Goal: Information Seeking & Learning: Learn about a topic

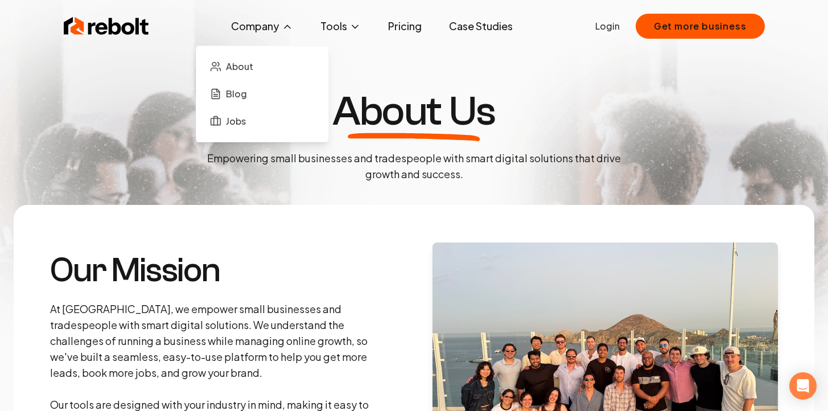
click at [261, 24] on button "Company" at bounding box center [262, 26] width 80 height 23
click at [254, 28] on button "Company" at bounding box center [262, 26] width 80 height 23
click at [230, 88] on span "Blog" at bounding box center [236, 94] width 21 height 14
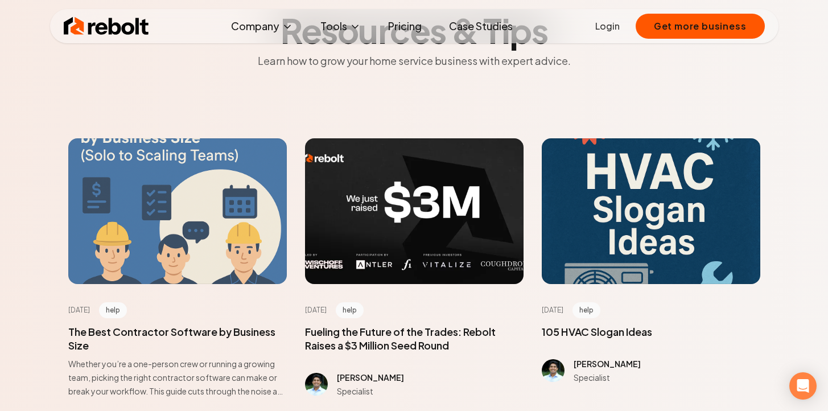
scroll to position [90, 0]
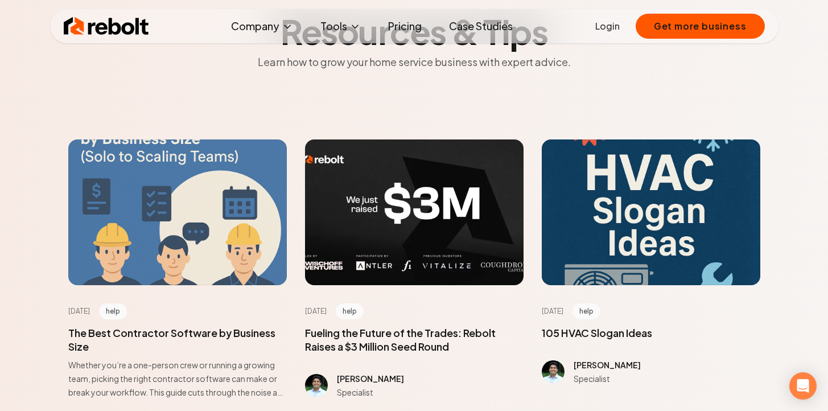
click at [205, 178] on div at bounding box center [177, 212] width 218 height 146
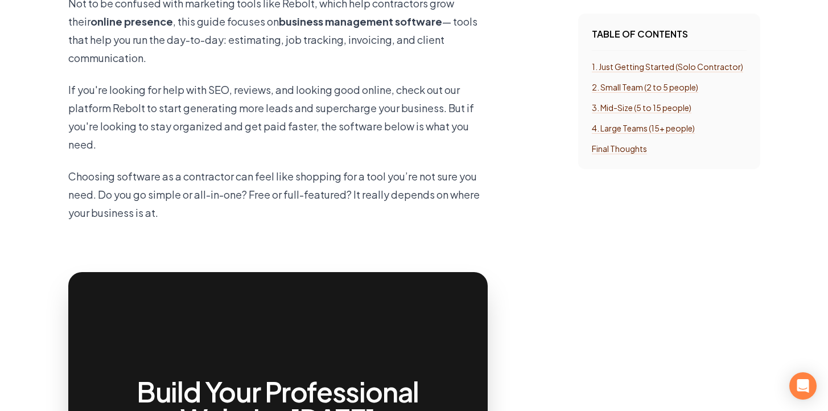
scroll to position [1717, 0]
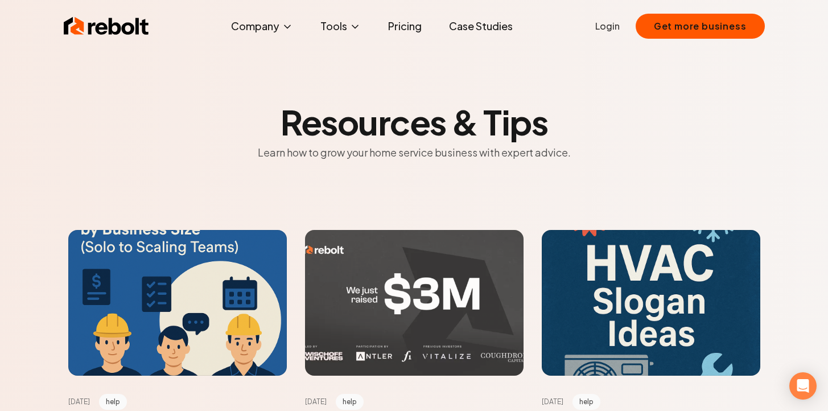
click at [386, 240] on div at bounding box center [414, 303] width 218 height 146
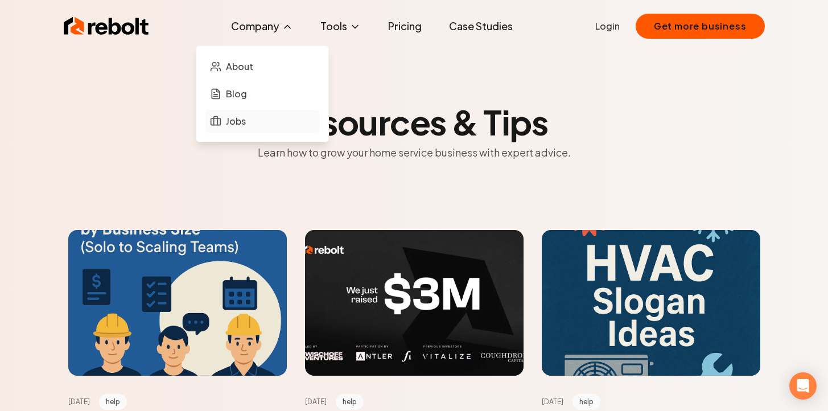
click at [238, 124] on span "Jobs" at bounding box center [236, 121] width 20 height 14
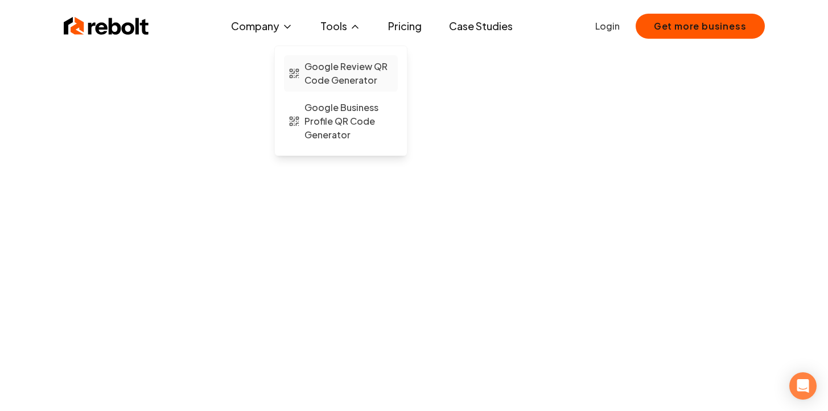
click at [335, 71] on span "Google Review QR Code Generator" at bounding box center [348, 73] width 89 height 27
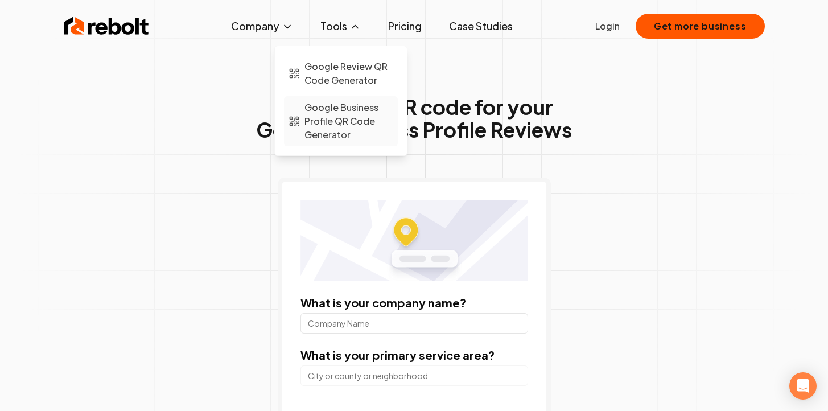
click at [329, 109] on span "Google Business Profile QR Code Generator" at bounding box center [348, 121] width 89 height 41
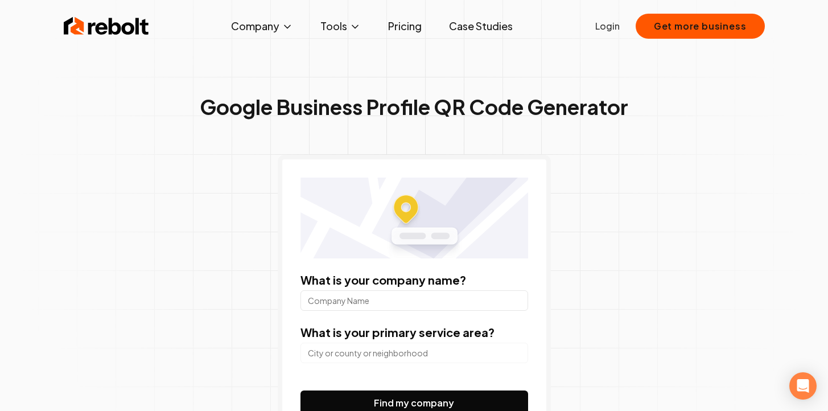
click at [410, 30] on link "Pricing" at bounding box center [405, 26] width 52 height 23
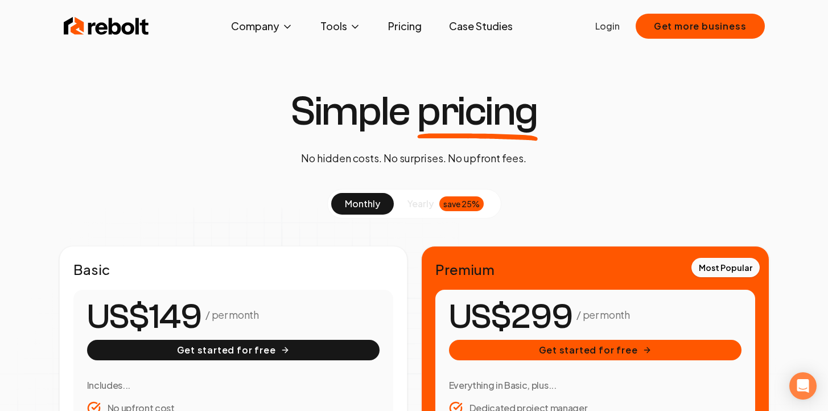
click at [492, 30] on link "Case Studies" at bounding box center [481, 26] width 82 height 23
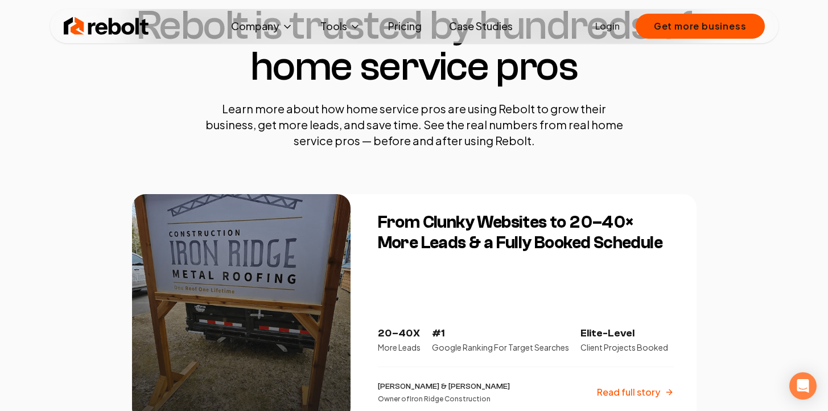
scroll to position [196, 0]
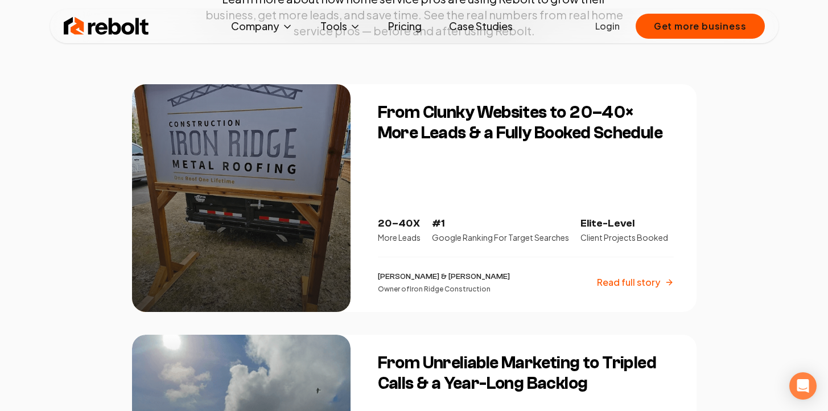
click at [642, 281] on p "Read full story" at bounding box center [628, 282] width 63 height 14
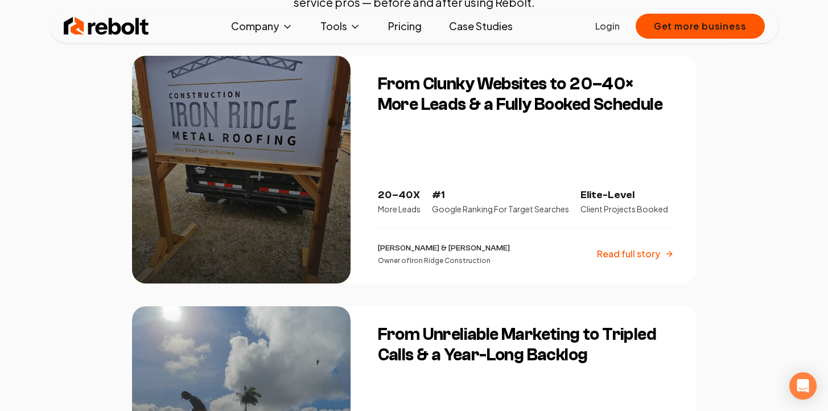
scroll to position [251, 0]
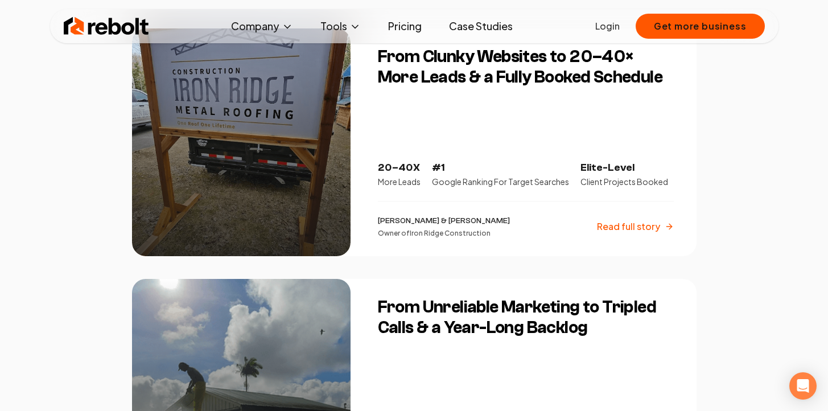
click at [426, 353] on div "From Unreliable Marketing to Tripled Calls & a Year-Long Backlog 3X More Calls …" at bounding box center [530, 393] width 332 height 228
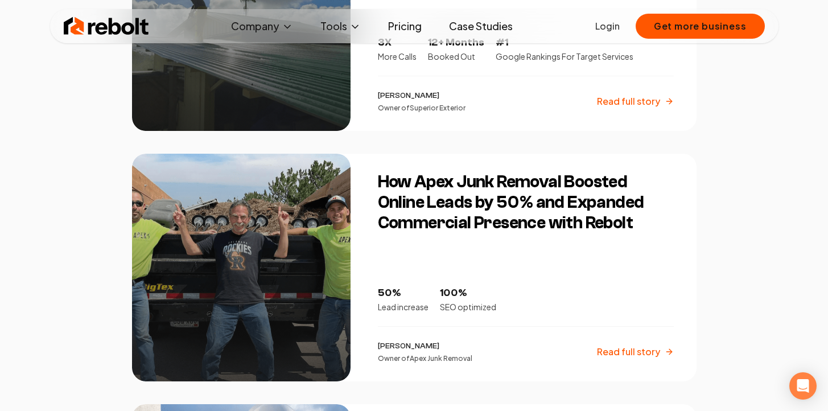
scroll to position [653, 0]
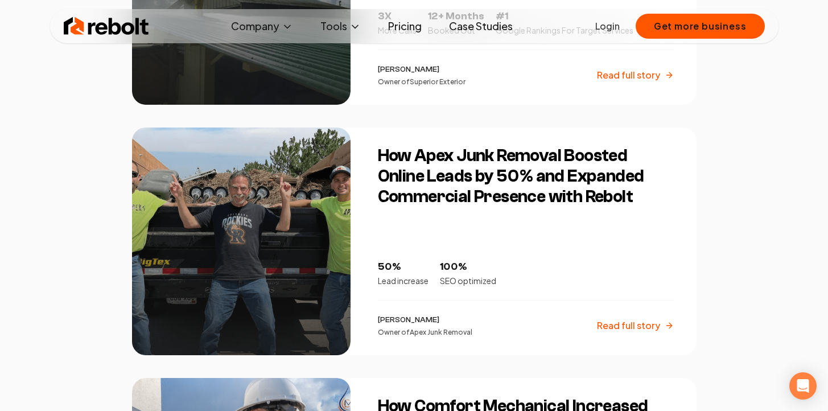
click at [271, 230] on div at bounding box center [241, 241] width 218 height 228
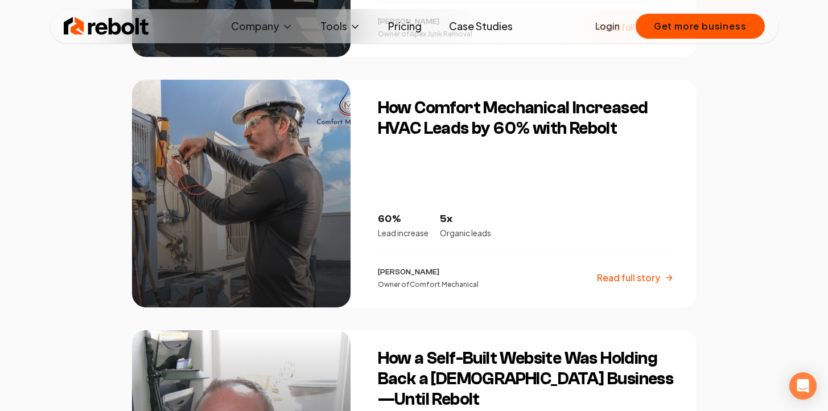
scroll to position [984, 0]
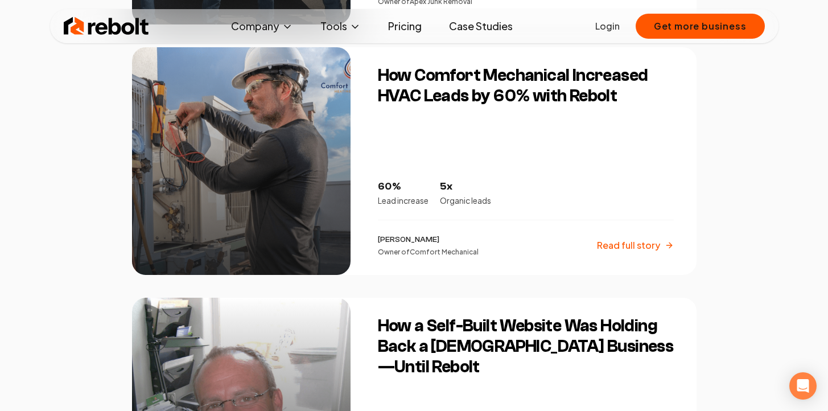
click at [280, 155] on div at bounding box center [241, 161] width 218 height 228
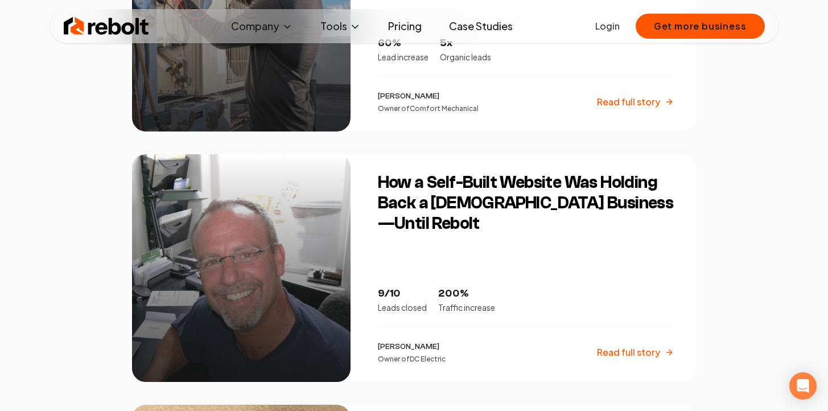
scroll to position [1128, 0]
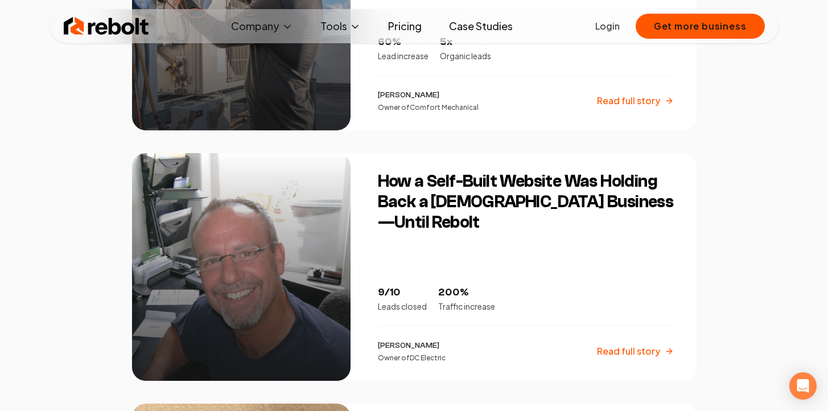
click at [292, 263] on div at bounding box center [241, 267] width 218 height 228
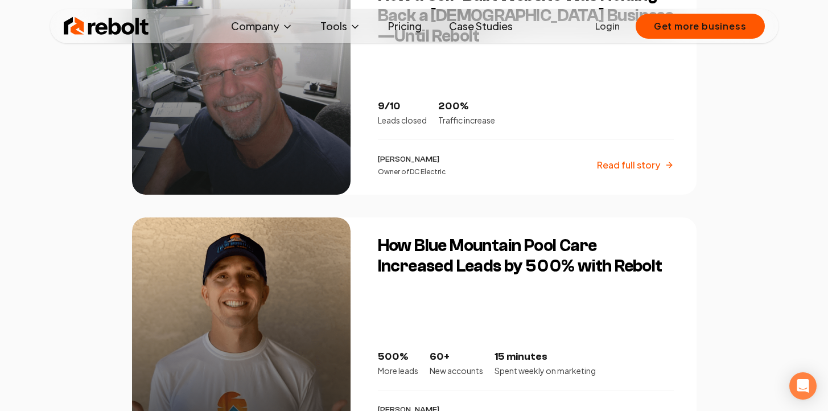
scroll to position [1354, 0]
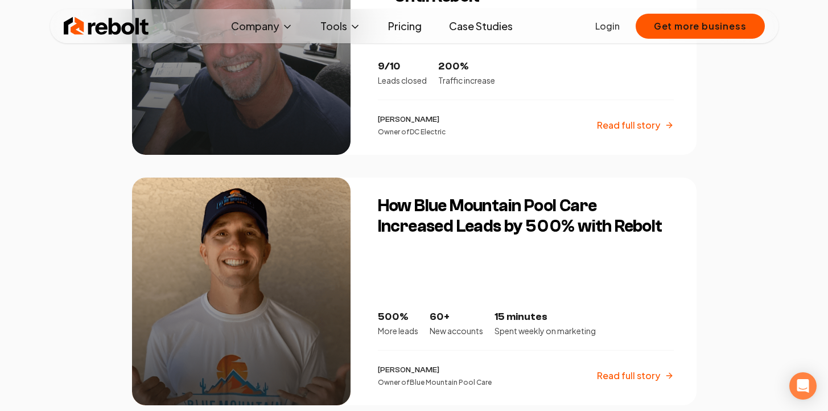
click at [278, 232] on div at bounding box center [241, 292] width 218 height 228
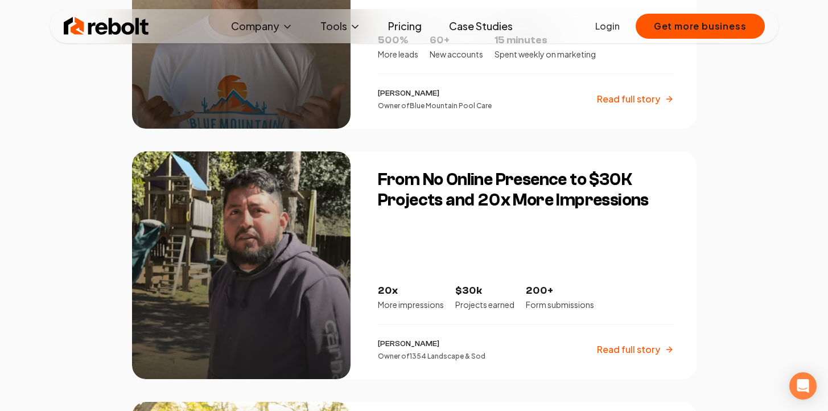
scroll to position [1631, 0]
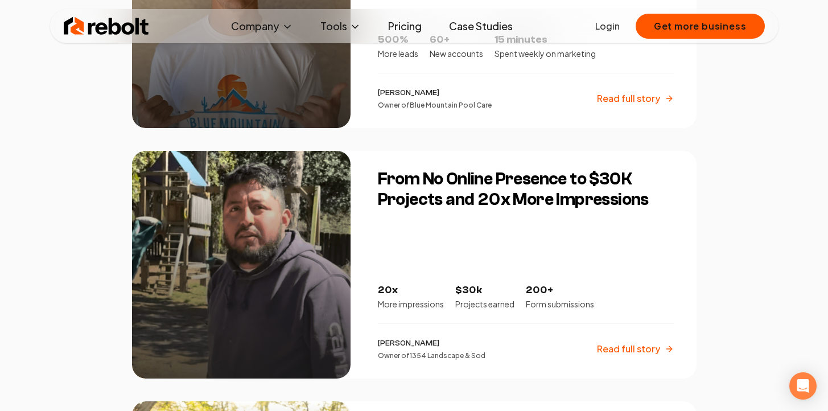
click at [270, 241] on div at bounding box center [241, 265] width 218 height 228
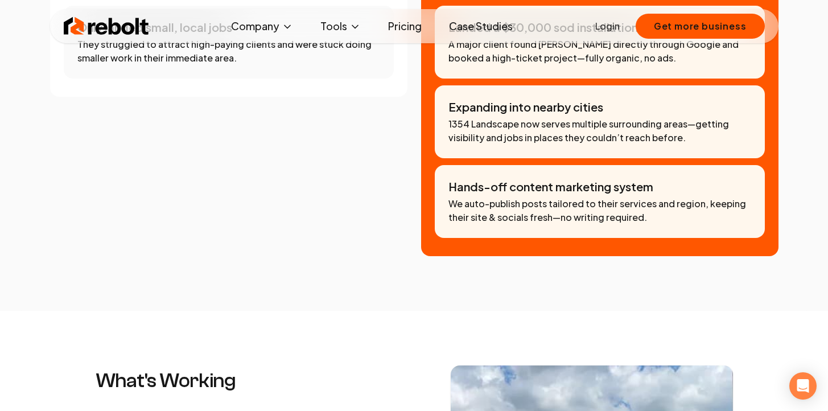
scroll to position [1045, 0]
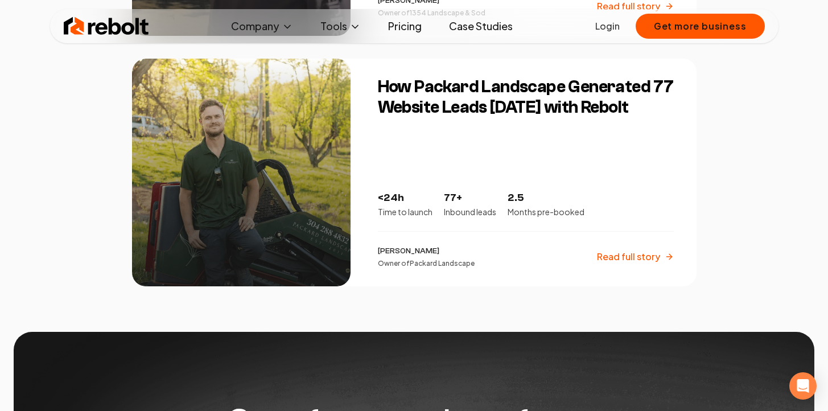
scroll to position [1975, 0]
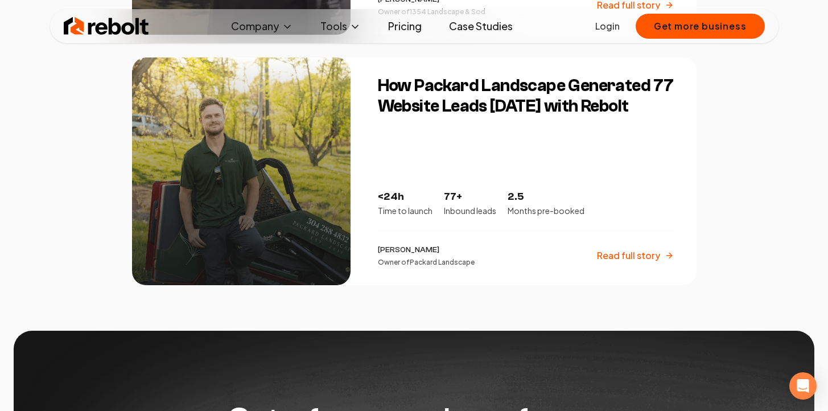
click at [291, 203] on div at bounding box center [241, 171] width 218 height 228
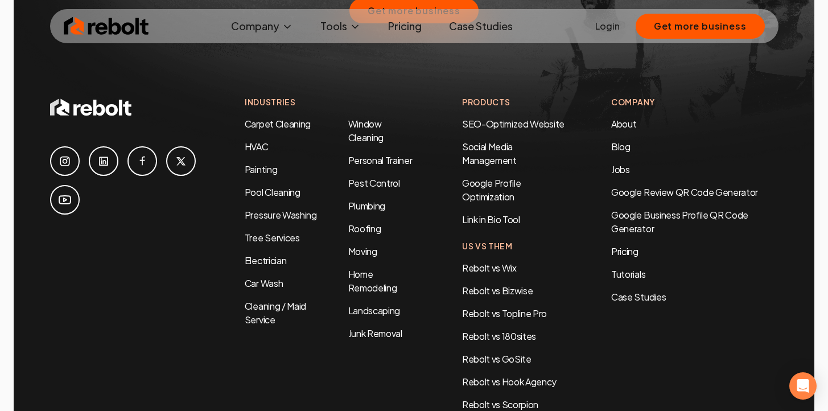
scroll to position [3272, 0]
